Goal: Navigation & Orientation: Find specific page/section

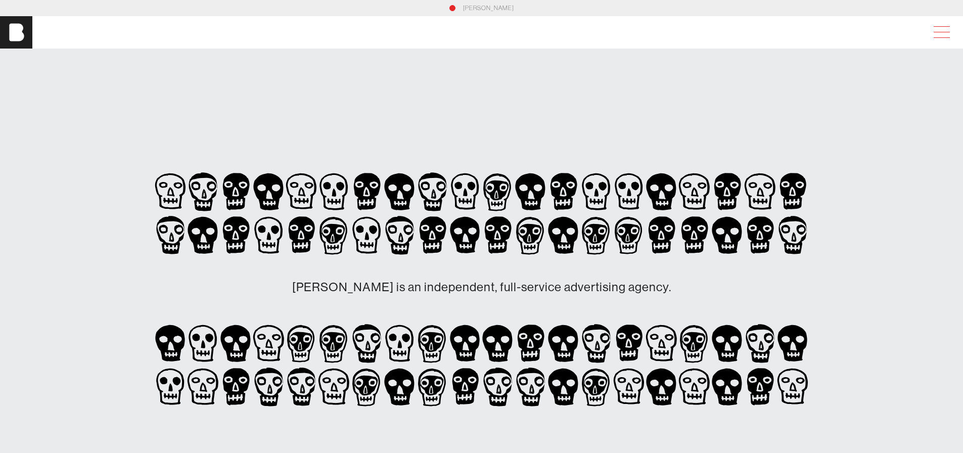
click at [952, 27] on span at bounding box center [939, 32] width 23 height 18
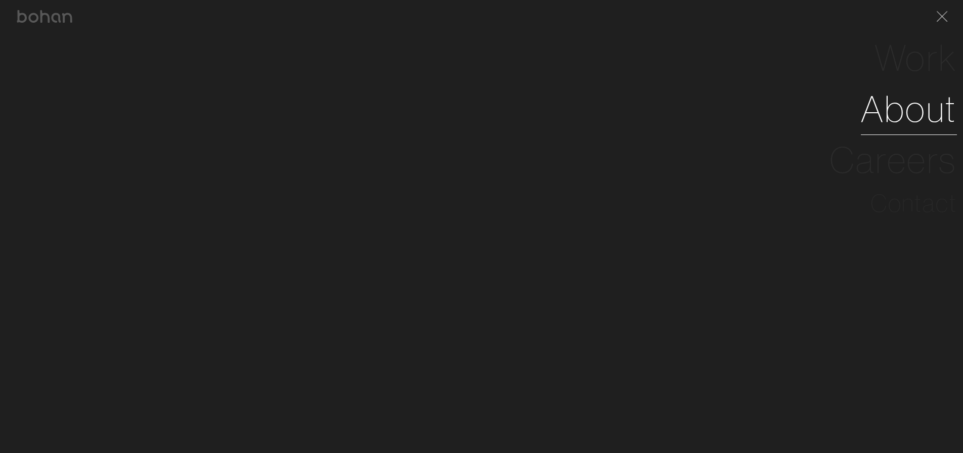
click at [929, 112] on link "About" at bounding box center [909, 108] width 96 height 51
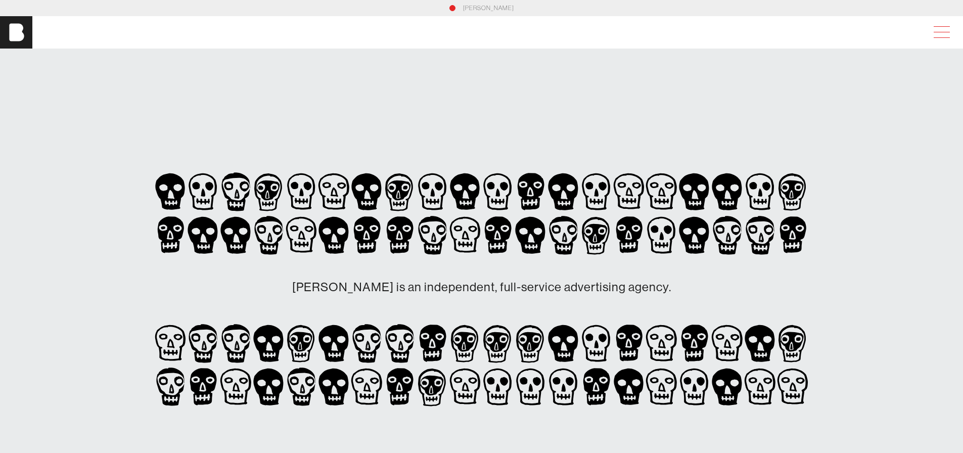
click at [946, 39] on span at bounding box center [939, 32] width 23 height 18
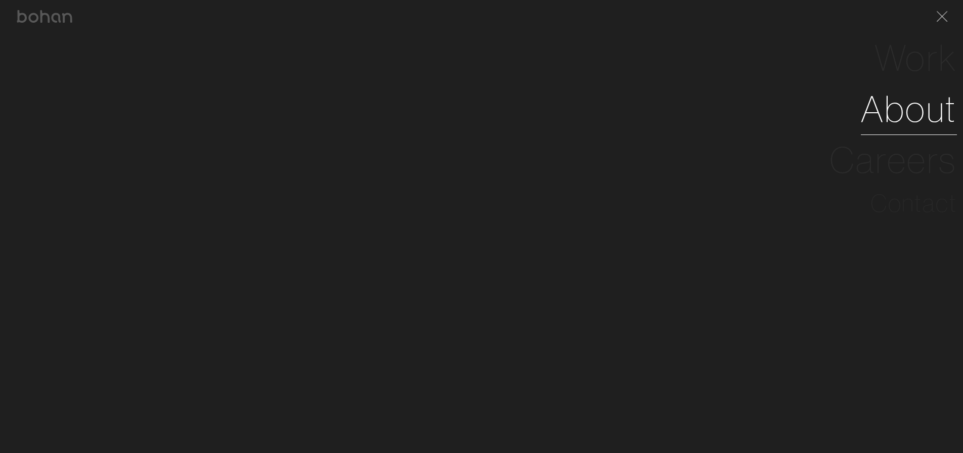
click at [938, 112] on link "About" at bounding box center [909, 108] width 96 height 51
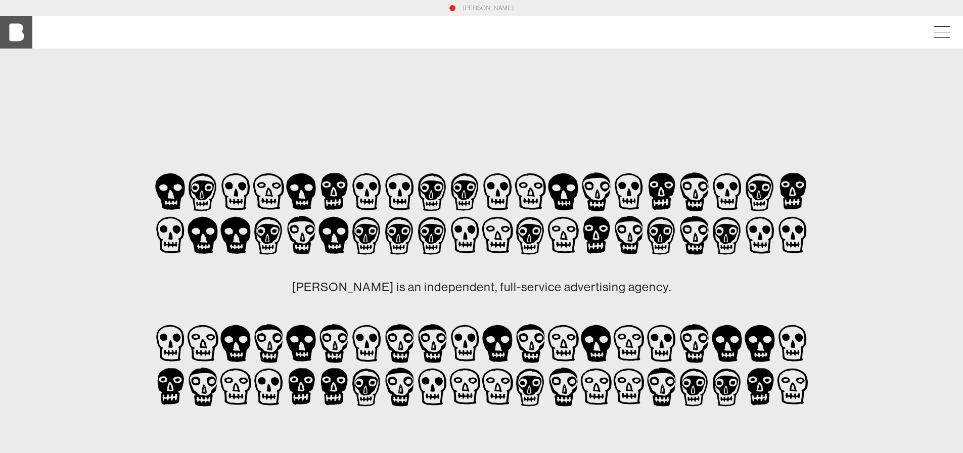
click at [16, 37] on img at bounding box center [16, 32] width 32 height 32
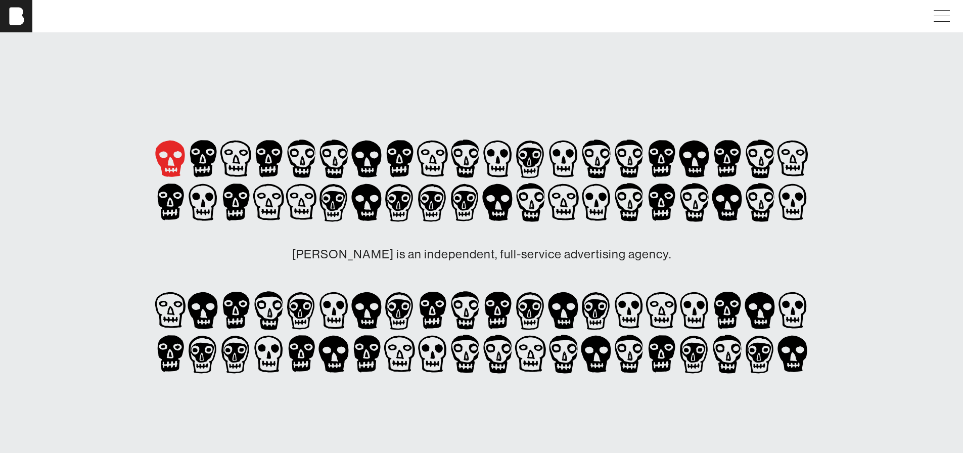
scroll to position [51, 0]
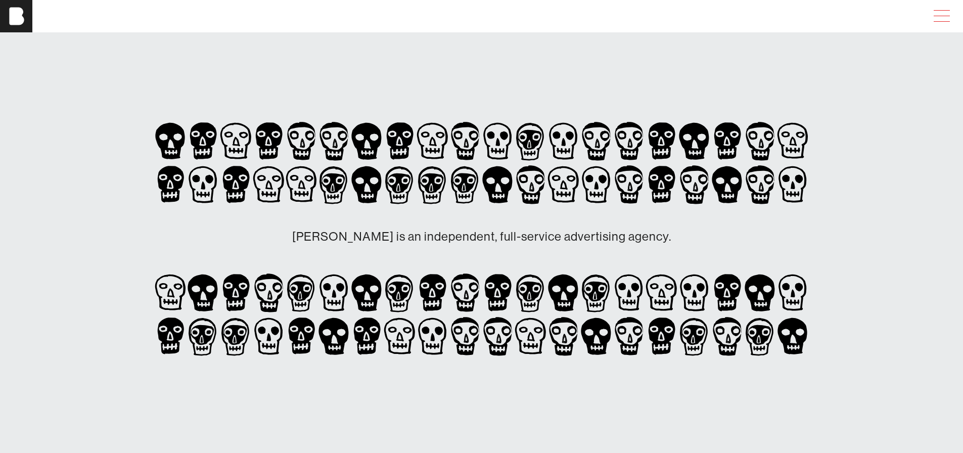
click at [948, 16] on span at bounding box center [942, 16] width 16 height 1
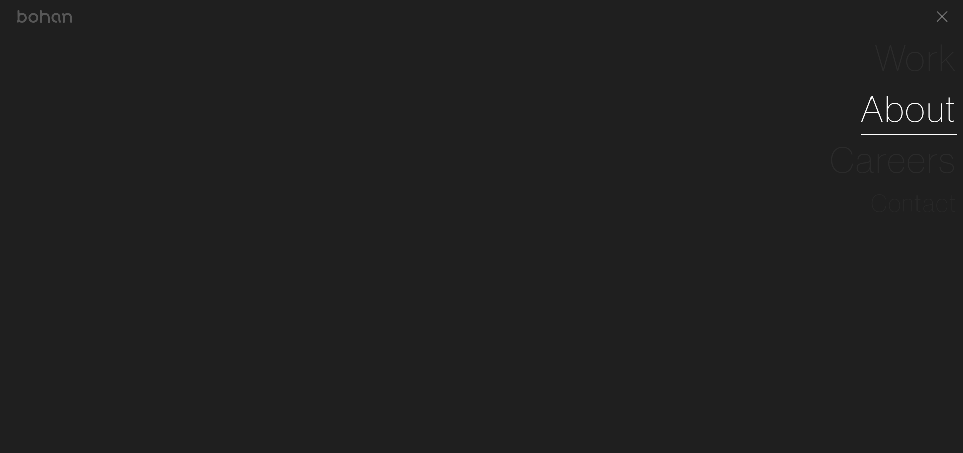
click at [916, 109] on link "About" at bounding box center [909, 108] width 96 height 51
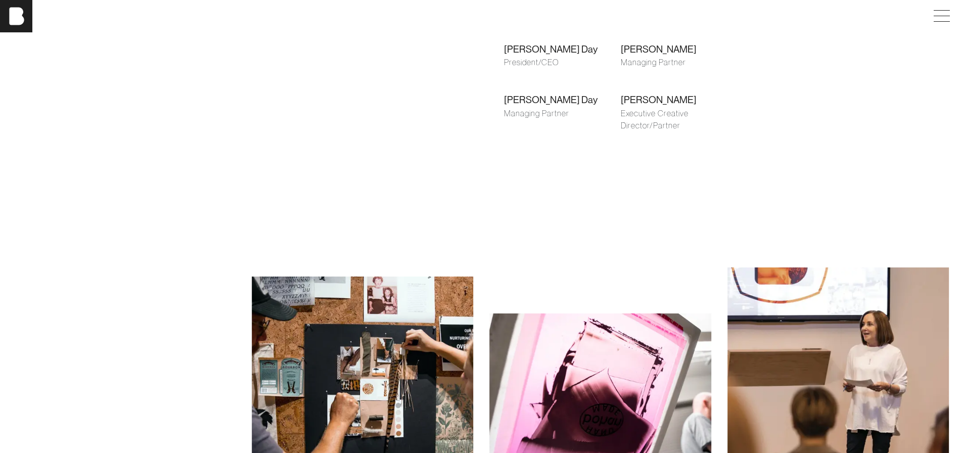
scroll to position [657, 0]
